Goal: Task Accomplishment & Management: Complete application form

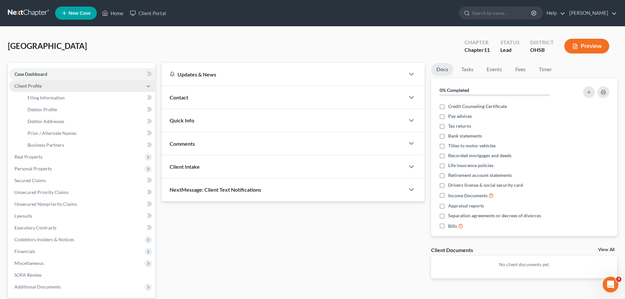
click at [26, 87] on span "Client Profile" at bounding box center [27, 86] width 27 height 6
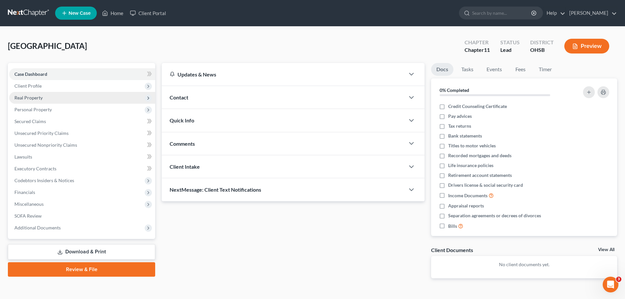
click at [32, 96] on span "Real Property" at bounding box center [28, 98] width 28 height 6
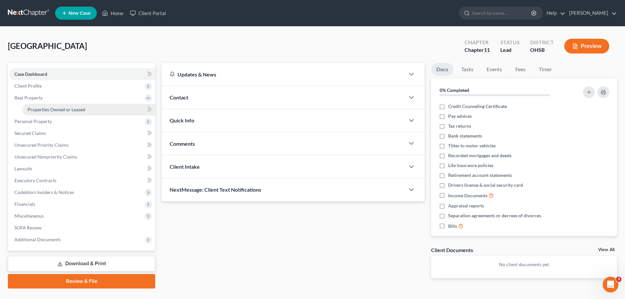
click at [38, 111] on span "Properties Owned or Leased" at bounding box center [57, 110] width 58 height 6
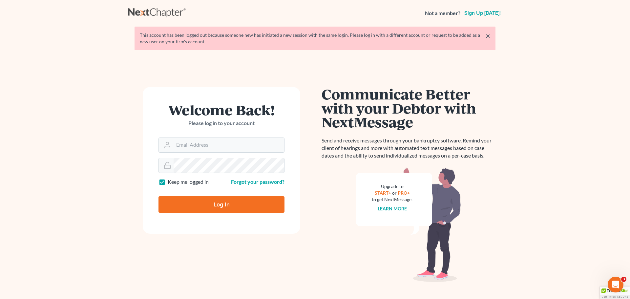
type input "wbfecher@statmanharris.com"
click at [180, 208] on input "Log In" at bounding box center [221, 204] width 126 height 16
type input "Thinking..."
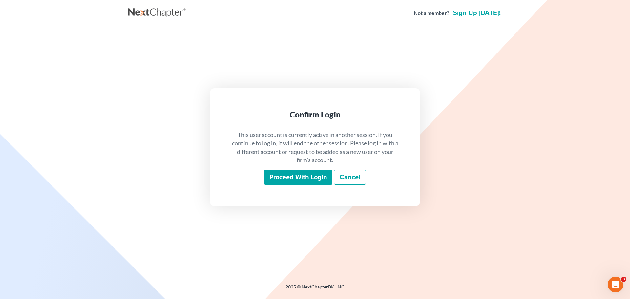
click at [285, 178] on input "Proceed with login" at bounding box center [298, 177] width 68 height 15
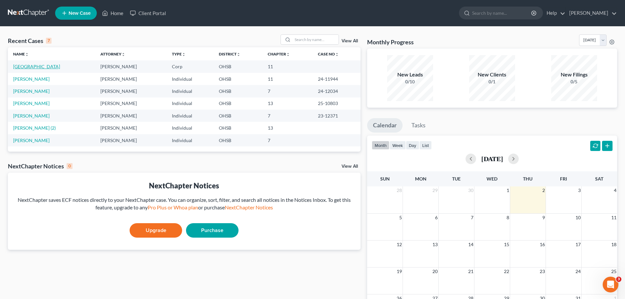
click at [33, 67] on link "[GEOGRAPHIC_DATA]" at bounding box center [36, 67] width 47 height 6
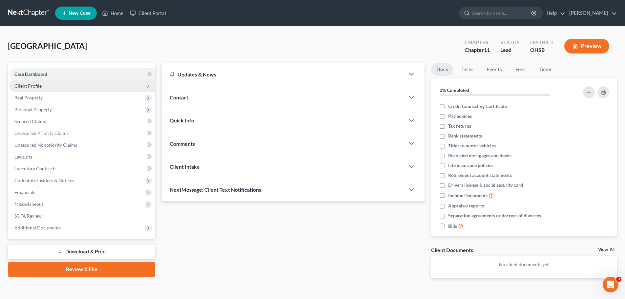
click at [33, 86] on span "Client Profile" at bounding box center [27, 86] width 27 height 6
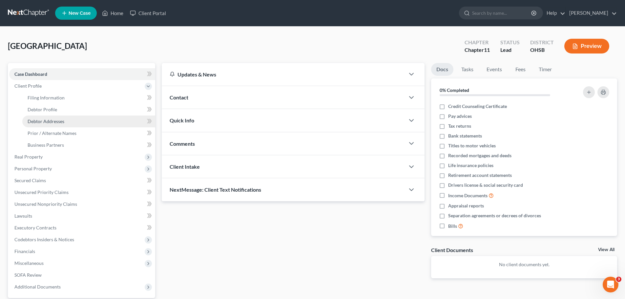
click at [45, 121] on span "Debtor Addresses" at bounding box center [46, 121] width 37 height 6
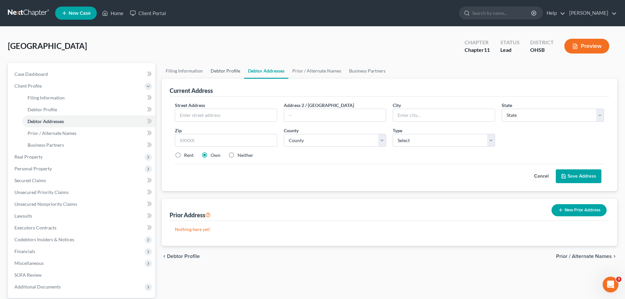
click at [221, 69] on link "Debtor Profile" at bounding box center [225, 71] width 37 height 16
